Goal: Book appointment/travel/reservation

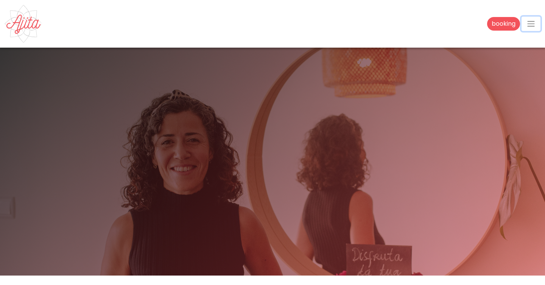
click at [532, 25] on span "button" at bounding box center [530, 23] width 9 height 9
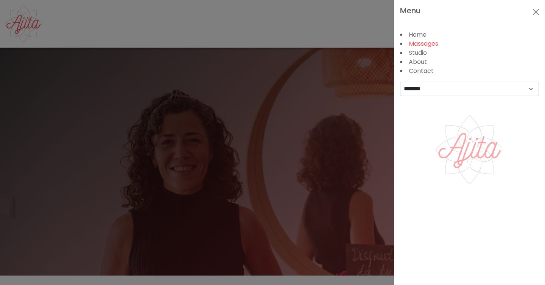
click at [416, 44] on link "Massages" at bounding box center [424, 43] width 30 height 9
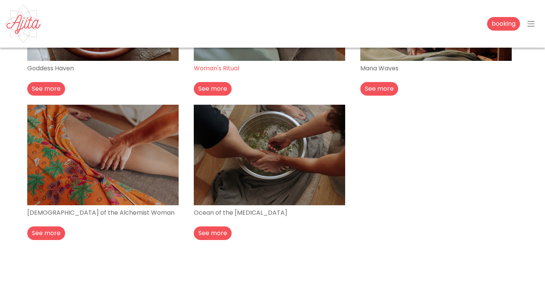
scroll to position [216, 0]
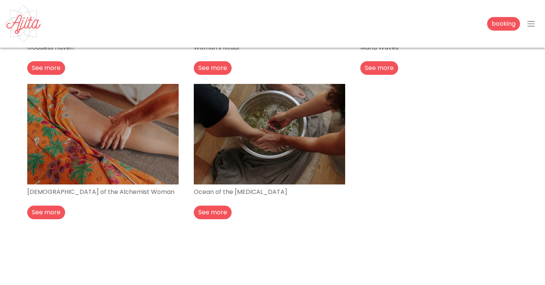
click at [443, 118] on div "Goddess Haven See more Woman's Ritual See more Mana Waves See more Temple of th…" at bounding box center [273, 83] width 500 height 289
click at [442, 145] on div "Goddess Haven See more Woman's Ritual See more Mana Waves See more Temple of th…" at bounding box center [273, 83] width 500 height 289
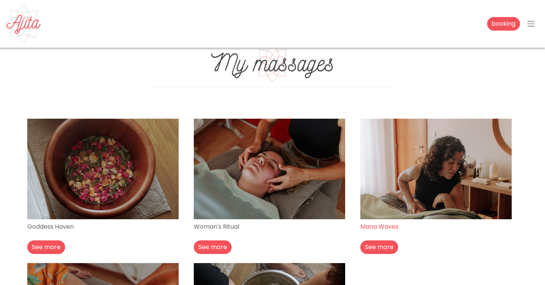
scroll to position [31, 0]
